Goal: Task Accomplishment & Management: Manage account settings

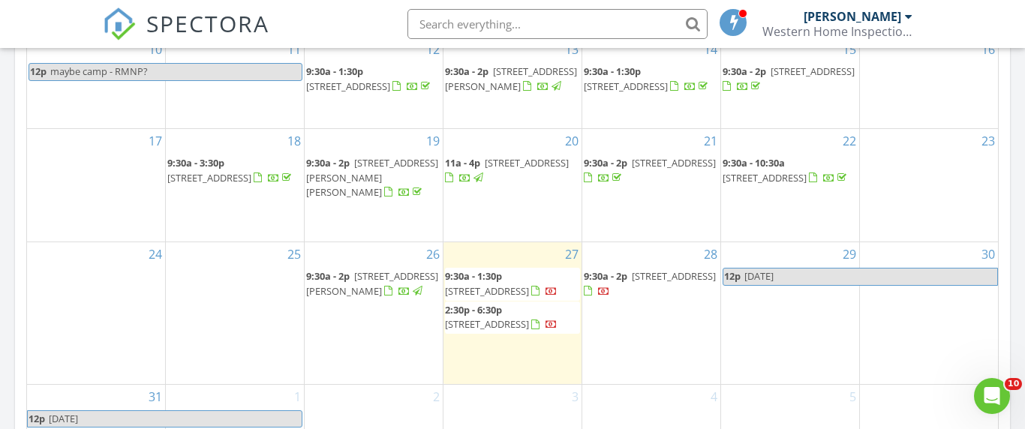
scroll to position [923, 0]
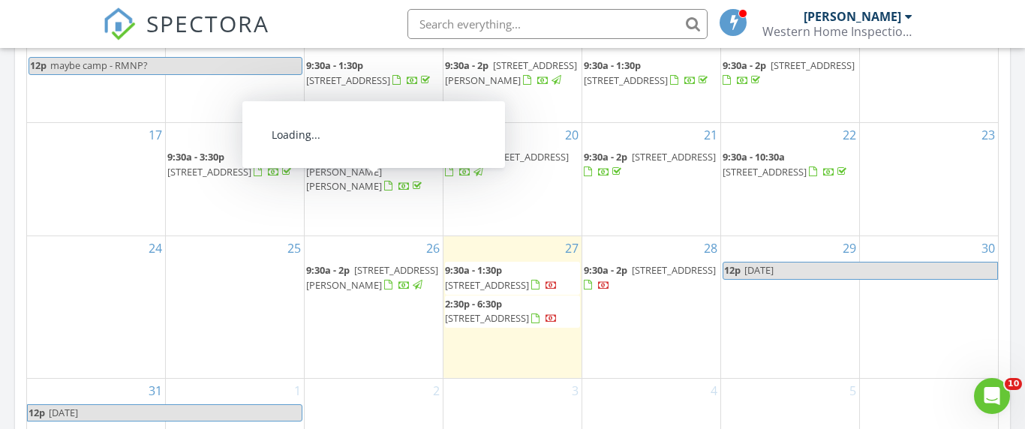
click at [382, 291] on span "5001 W County Rd 38 E, Fort Collins 80526" at bounding box center [372, 277] width 132 height 28
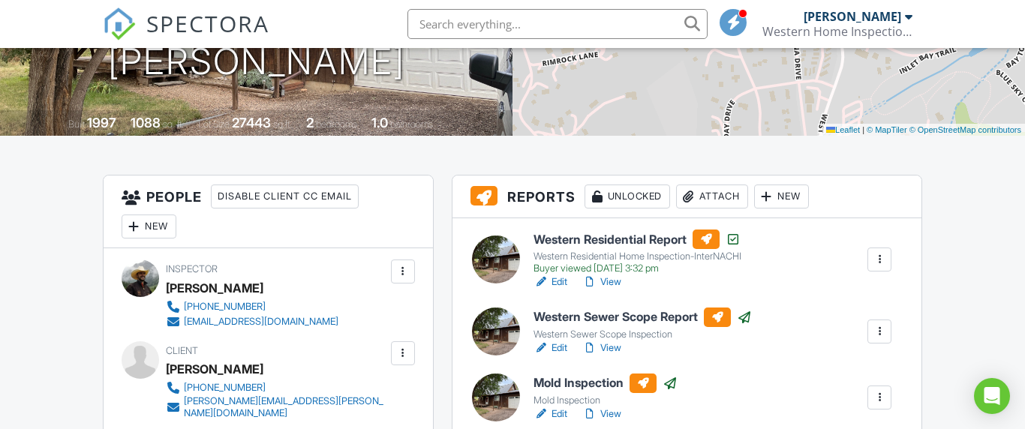
click at [712, 197] on div "Attach" at bounding box center [712, 197] width 72 height 24
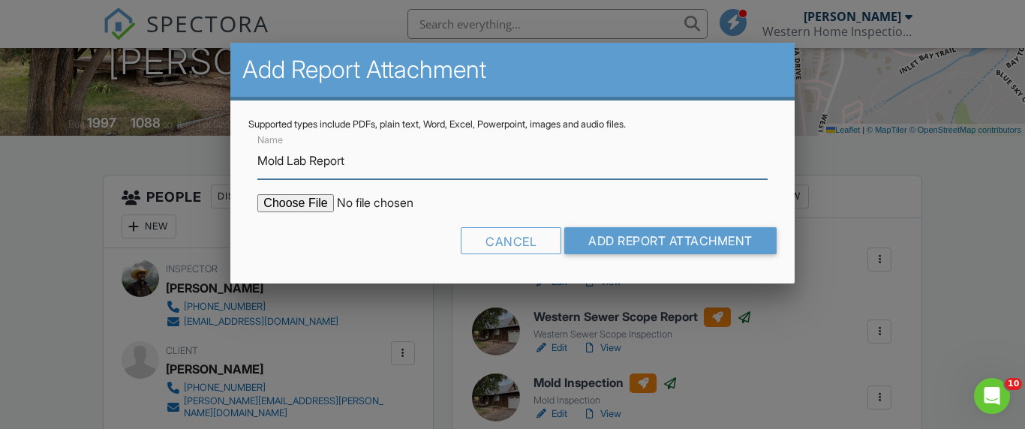
type input "Mold Lab Report"
click at [305, 206] on input "file" at bounding box center [384, 203] width 255 height 18
type input "C:\fakepath\NIAMICO-1881043.pdf"
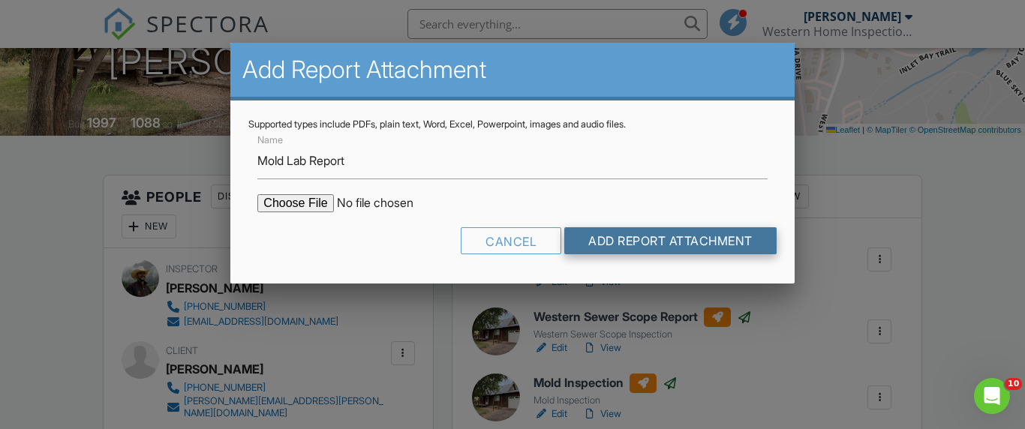
click at [629, 243] on input "Add Report Attachment" at bounding box center [670, 240] width 212 height 27
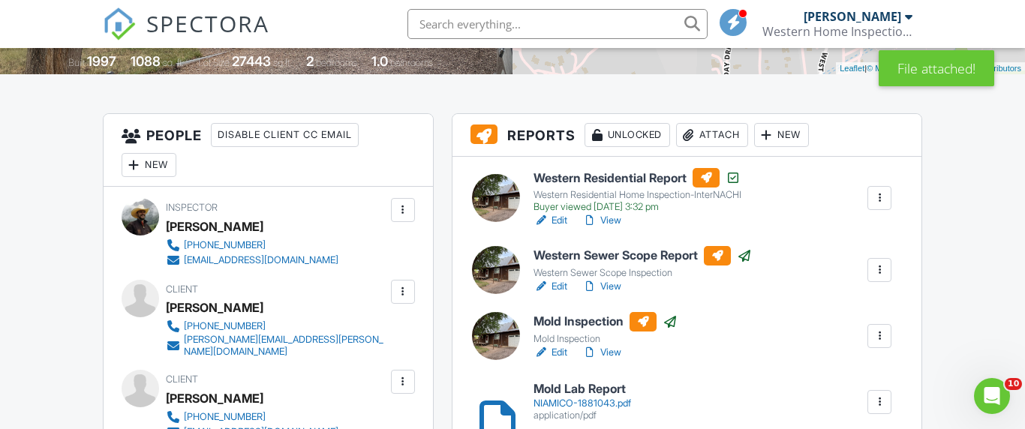
click at [721, 135] on div "Attach" at bounding box center [712, 135] width 72 height 24
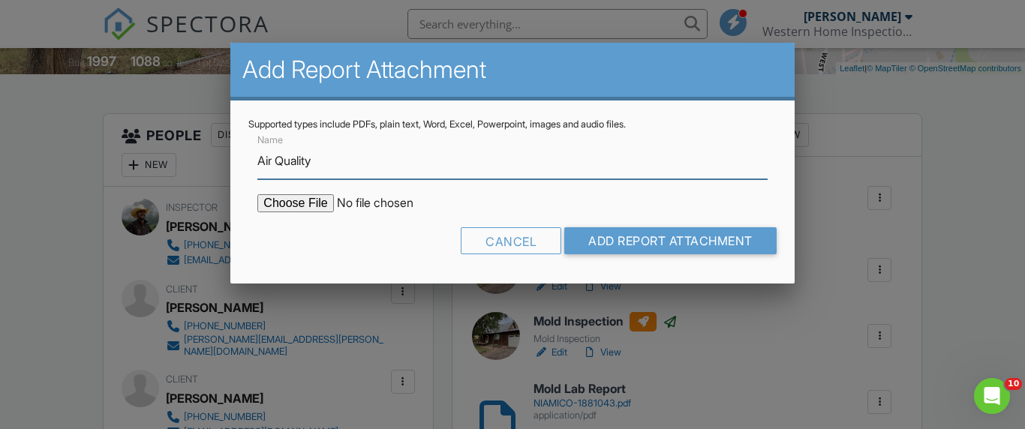
type input "Air Quality"
click at [314, 204] on input "file" at bounding box center [384, 203] width 255 height 18
type input "C:\fakepath\NIAMICO-1881043-BP.pdf"
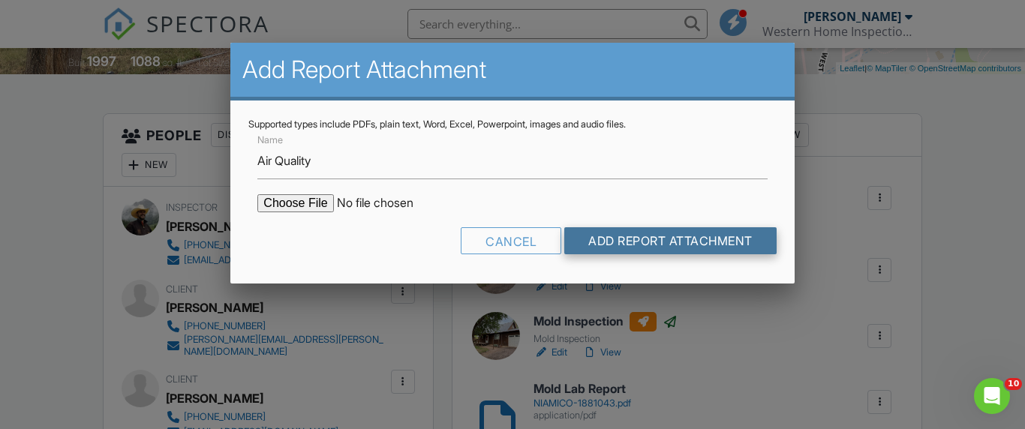
click at [626, 245] on input "Add Report Attachment" at bounding box center [670, 240] width 212 height 27
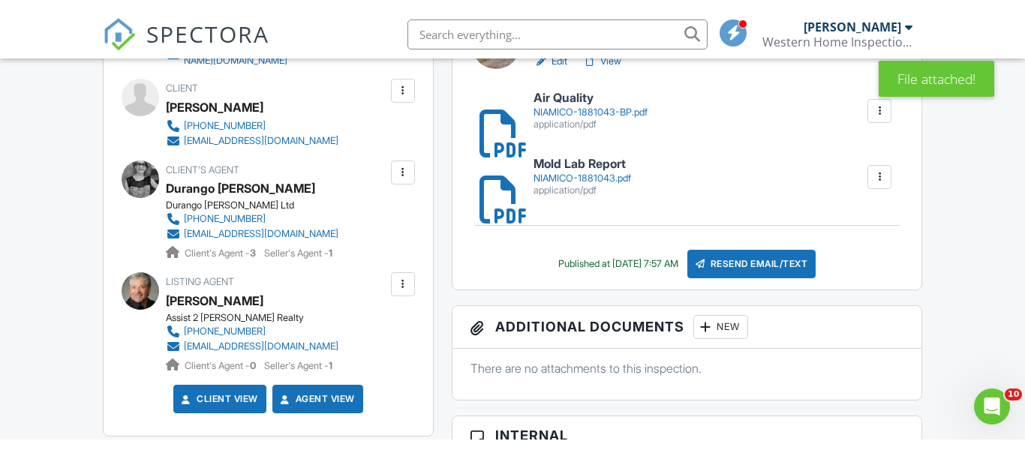
scroll to position [632, 0]
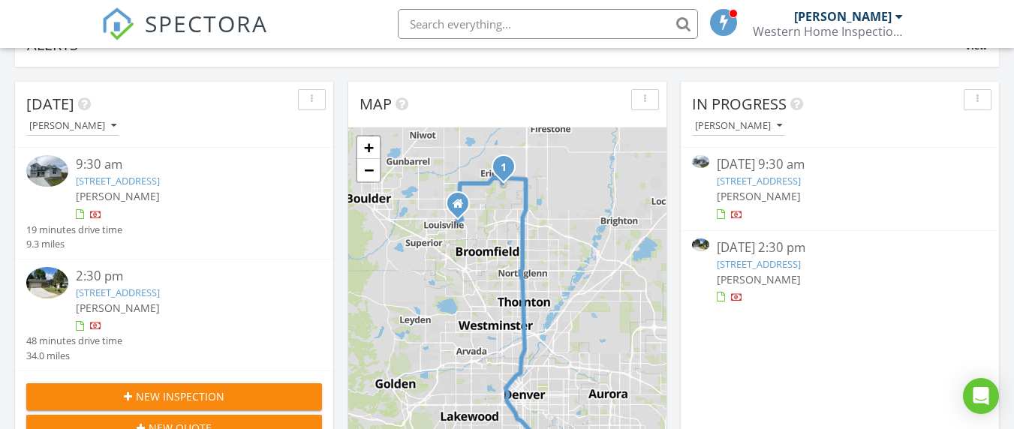
scroll to position [1389, 1037]
click at [160, 294] on link "3665 S Hibiscus Way, Denver, CO 80237" at bounding box center [118, 293] width 84 height 14
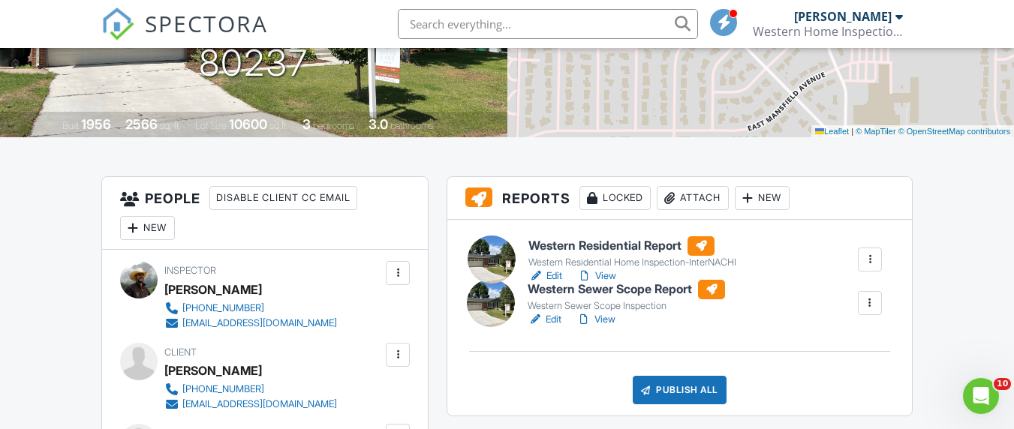
drag, startPoint x: 633, startPoint y: 308, endPoint x: 634, endPoint y: 243, distance: 65.3
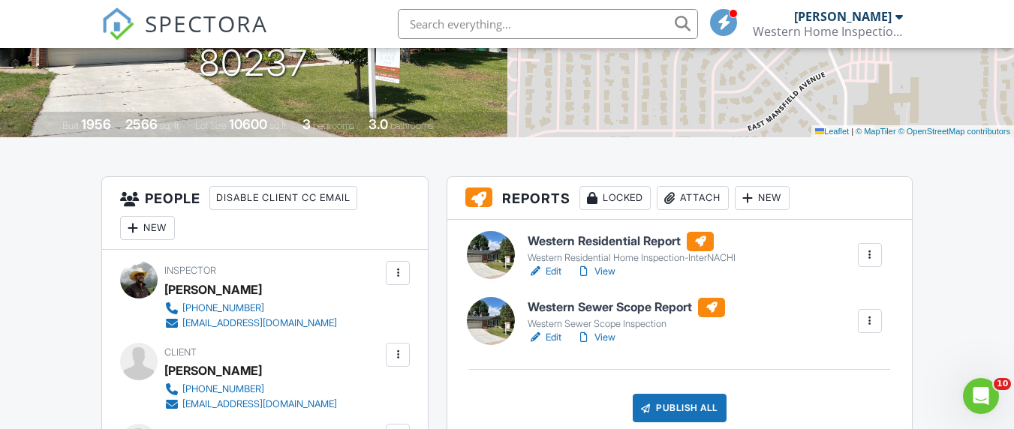
click at [611, 272] on link "View" at bounding box center [595, 271] width 39 height 15
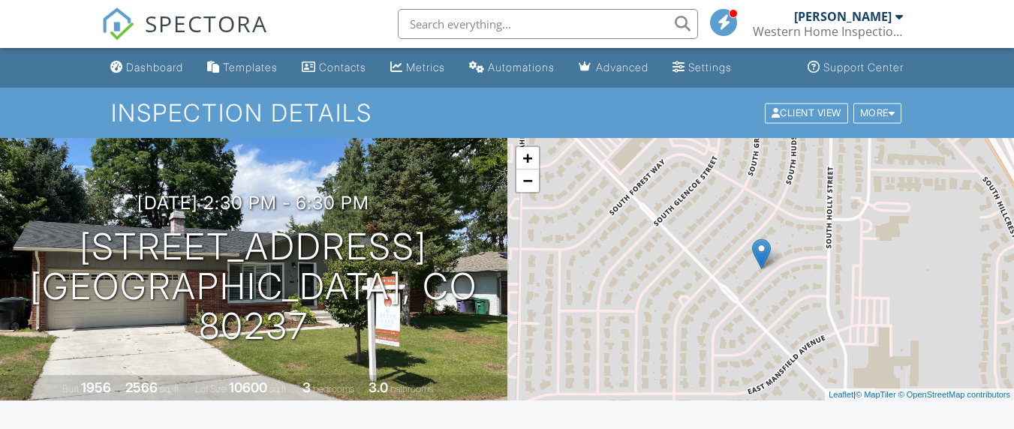
scroll to position [239, 0]
click at [155, 65] on div "Dashboard" at bounding box center [154, 67] width 57 height 13
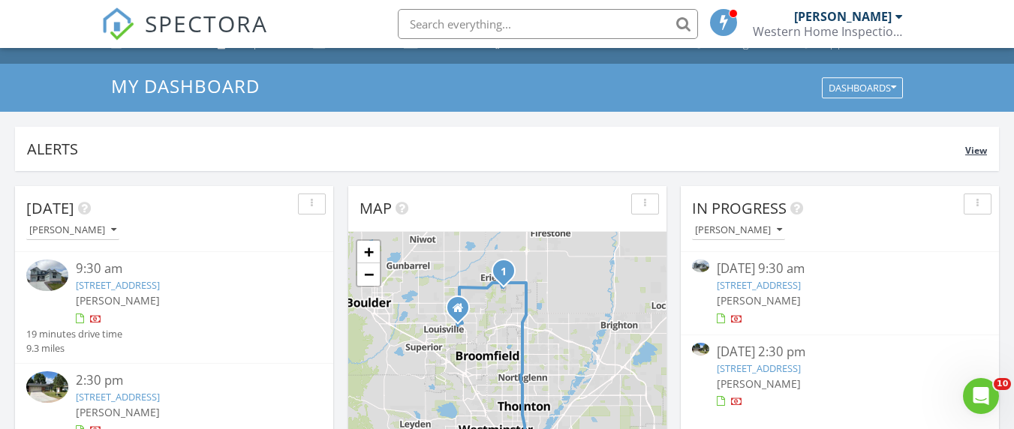
scroll to position [103, 0]
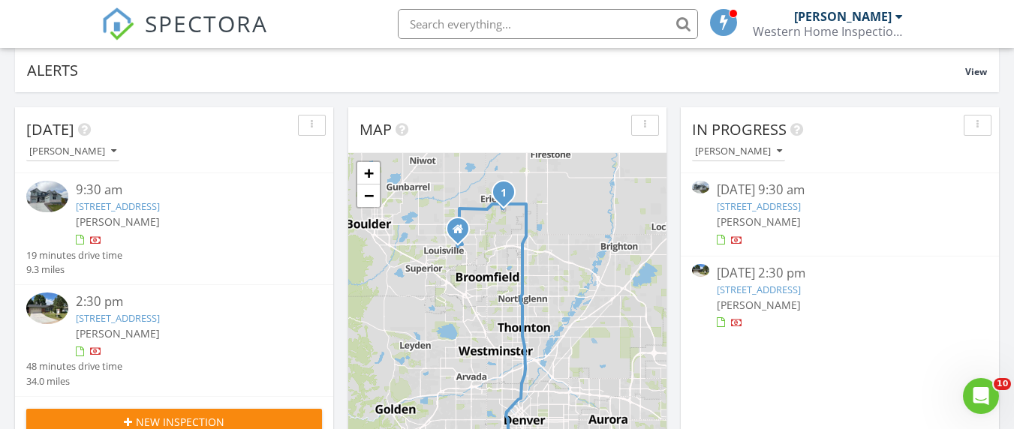
click at [160, 205] on link "[STREET_ADDRESS]" at bounding box center [118, 207] width 84 height 14
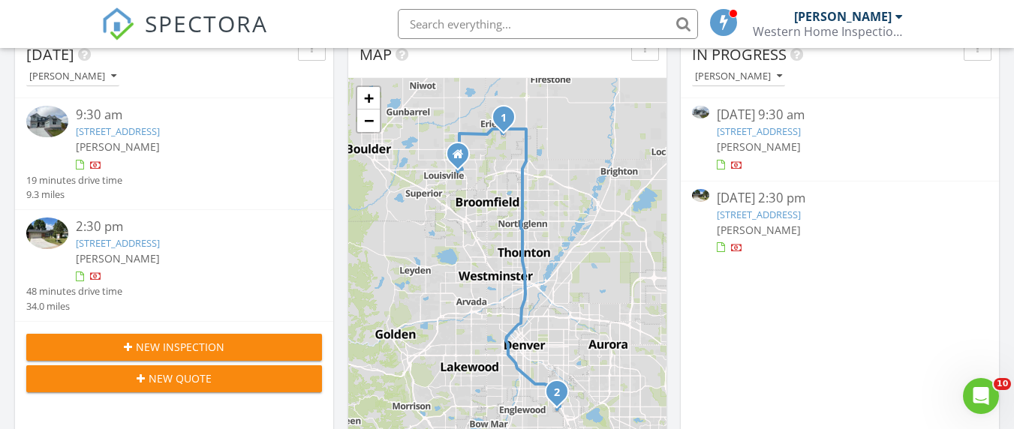
click at [160, 244] on link "3665 S Hibiscus Way, Denver, CO 80237" at bounding box center [118, 243] width 84 height 14
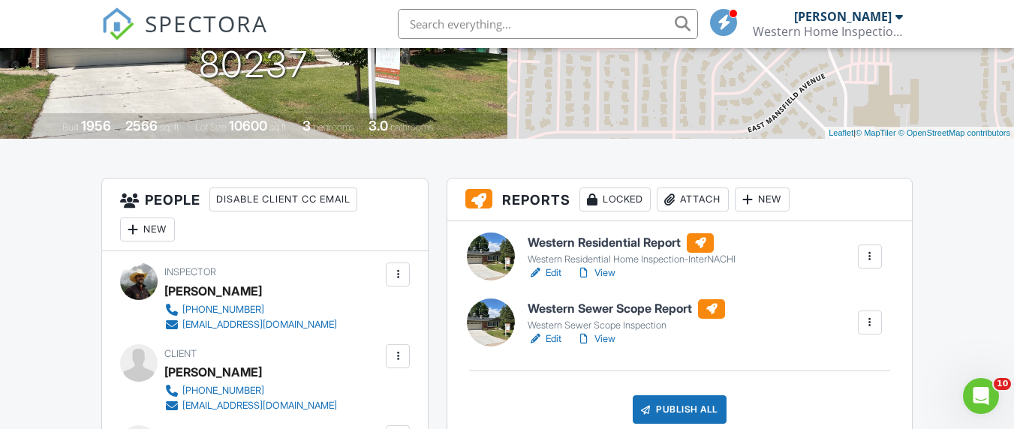
scroll to position [272, 0]
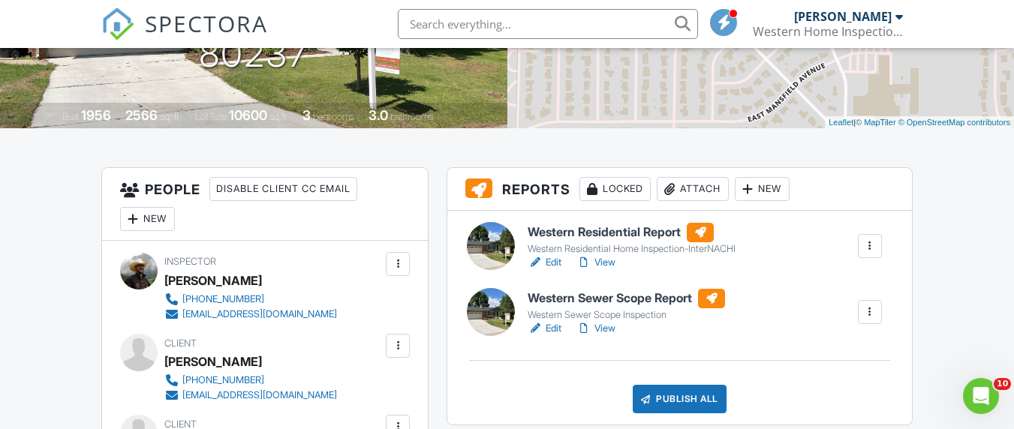
click at [608, 262] on link "View" at bounding box center [595, 262] width 39 height 15
